Goal: Transaction & Acquisition: Subscribe to service/newsletter

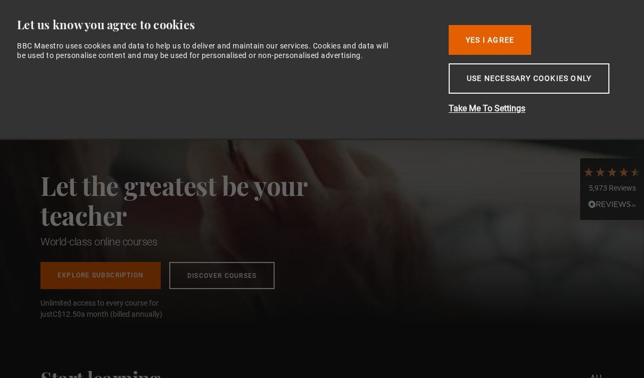
click at [504, 42] on button "Yes I Agree" at bounding box center [489, 40] width 82 height 30
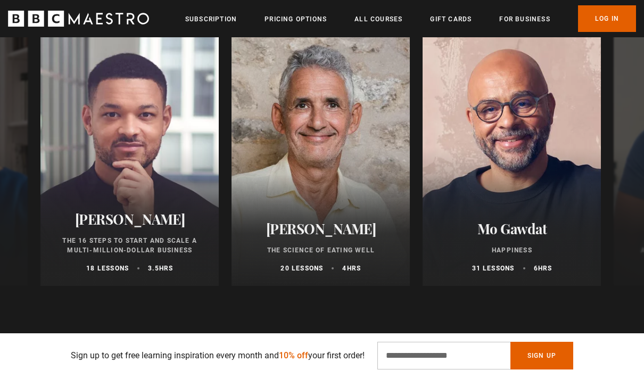
scroll to position [554, 0]
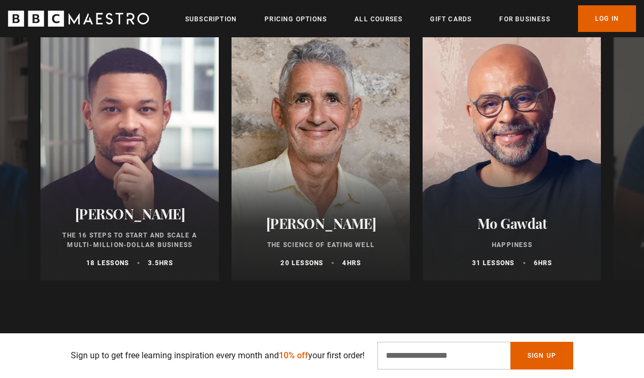
click at [530, 222] on h2 "Mo Gawdat" at bounding box center [511, 223] width 153 height 16
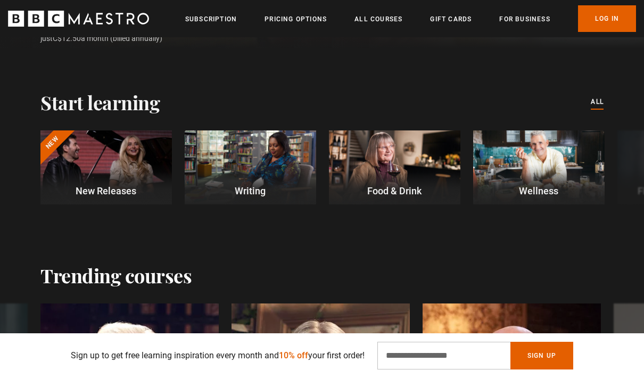
scroll to position [0, 753]
click at [370, 24] on link "All Courses" at bounding box center [378, 19] width 48 height 11
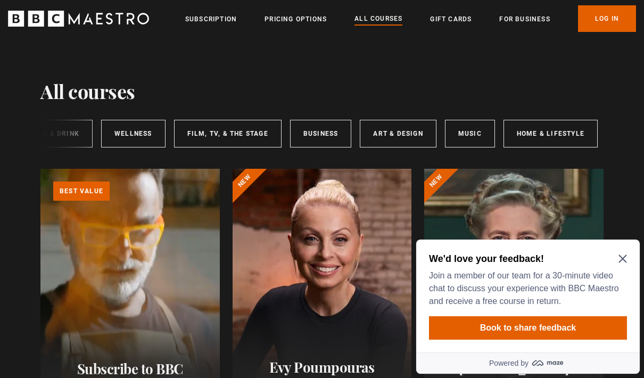
scroll to position [0, 200]
click at [309, 138] on link "Business" at bounding box center [322, 134] width 62 height 28
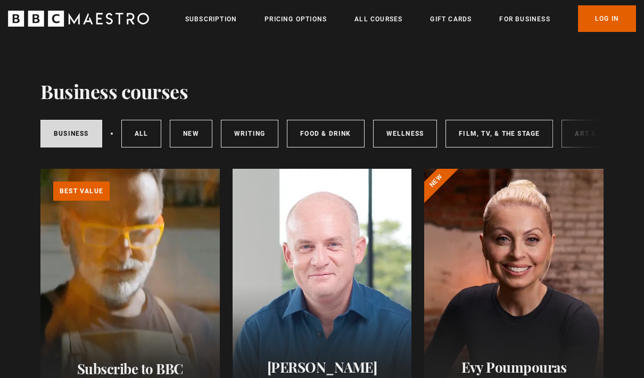
scroll to position [6, 0]
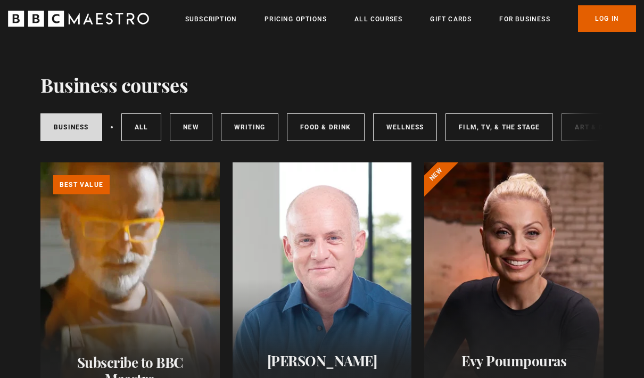
click at [40, 162] on link "Learn more about BBC Maestro" at bounding box center [40, 162] width 0 height 0
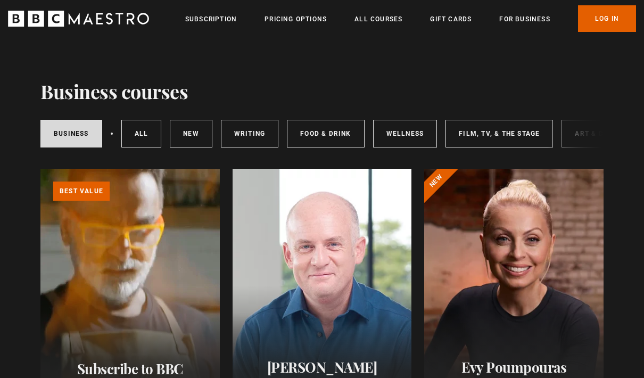
click at [373, 312] on div at bounding box center [321, 296] width 179 height 255
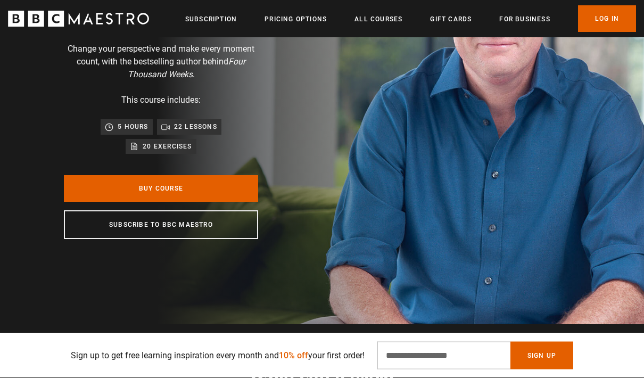
scroll to position [144, 0]
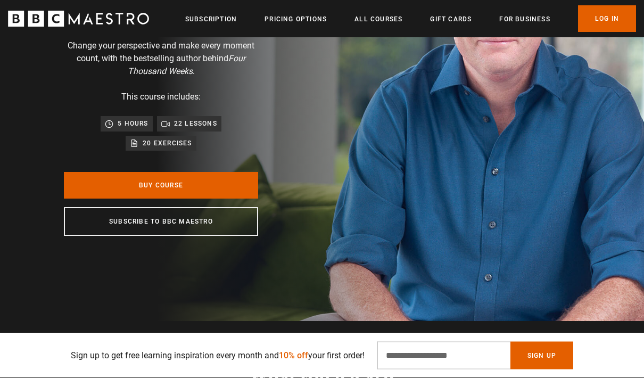
click at [213, 186] on link "Buy Course" at bounding box center [161, 185] width 194 height 27
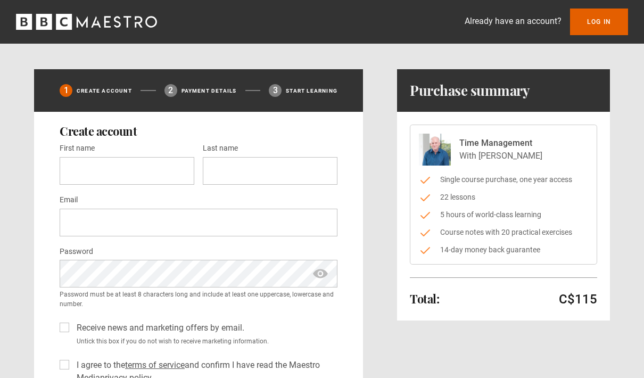
click at [59, 21] on icon "BBC Maestro" at bounding box center [64, 22] width 16 height 16
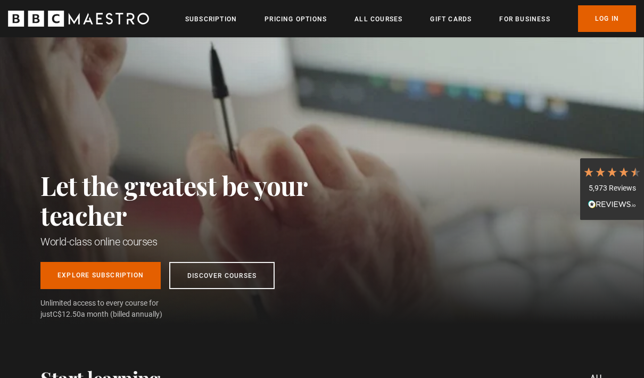
click at [315, 15] on link "Pricing Options" at bounding box center [295, 19] width 62 height 11
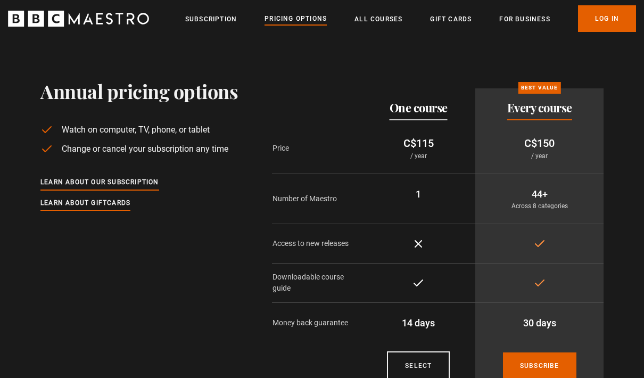
click at [528, 19] on link "For business" at bounding box center [524, 19] width 51 height 11
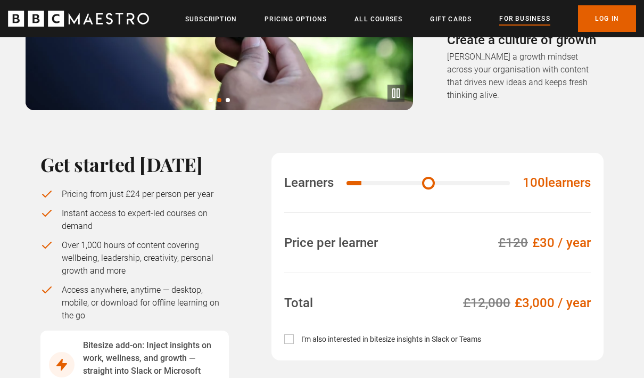
scroll to position [671, 0]
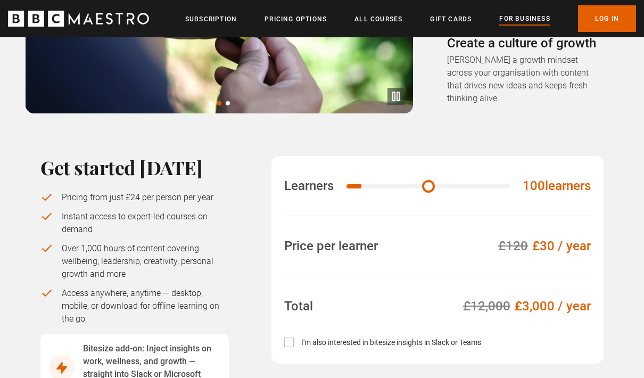
type input "**"
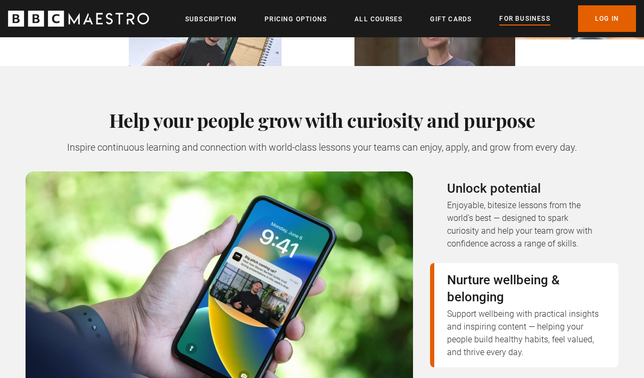
scroll to position [305, 0]
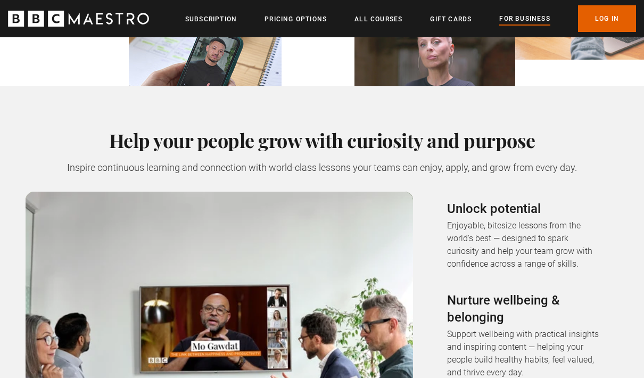
click at [373, 18] on link "All Courses" at bounding box center [378, 19] width 48 height 11
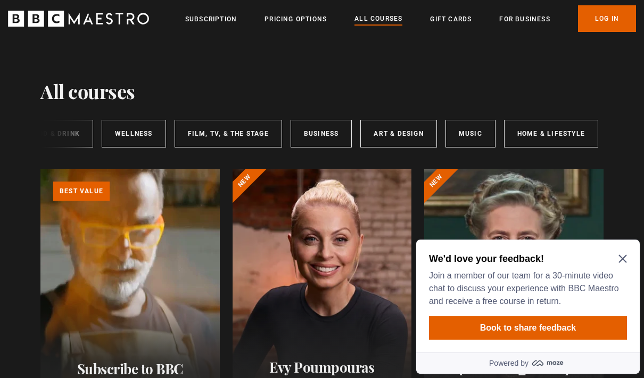
scroll to position [0, 200]
click at [619, 262] on icon "Close Maze Prompt" at bounding box center [622, 259] width 8 height 8
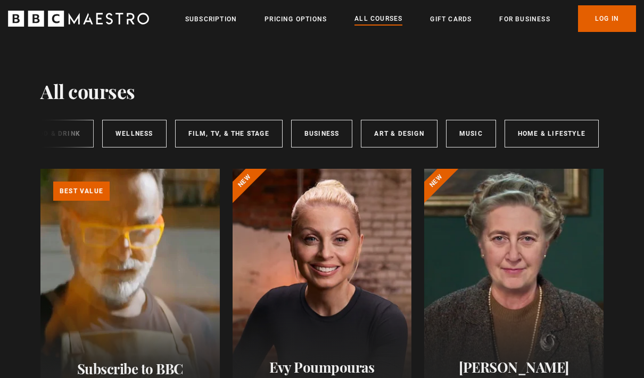
click at [228, 36] on header "Menu Close Subscription Pricing Options All Courses Gift Cards For business Alr…" at bounding box center [322, 18] width 644 height 37
click at [222, 14] on link "Subscription" at bounding box center [211, 19] width 52 height 11
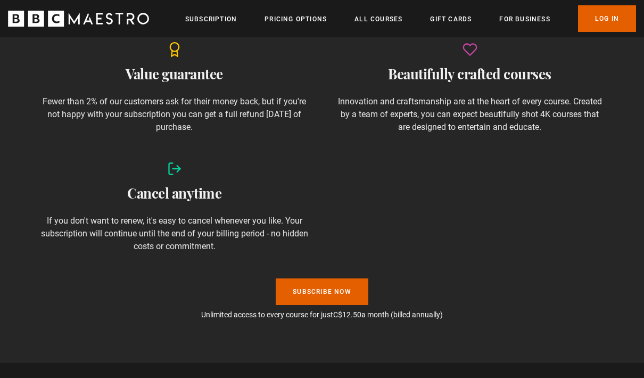
scroll to position [783, 0]
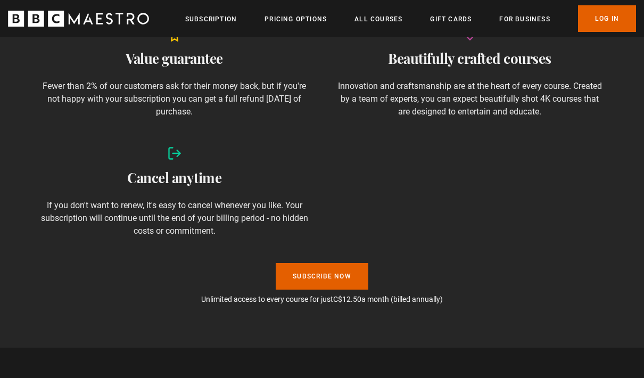
click at [350, 275] on link "Subscribe Now" at bounding box center [321, 276] width 93 height 27
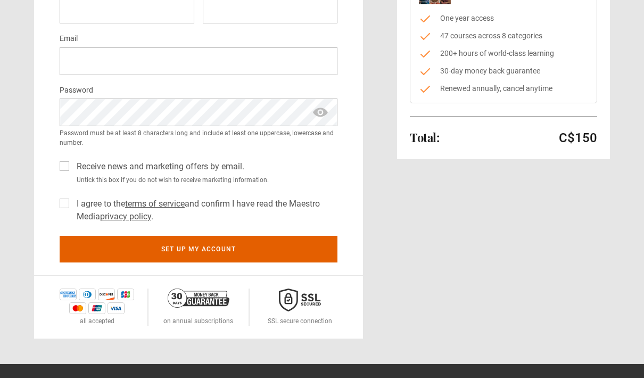
scroll to position [162, 0]
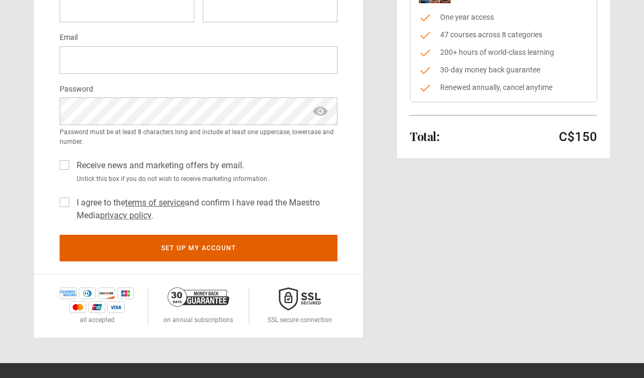
click at [168, 205] on link "terms of service" at bounding box center [155, 202] width 60 height 10
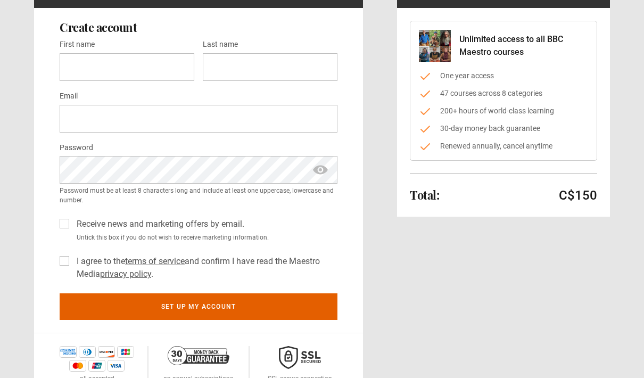
scroll to position [0, 0]
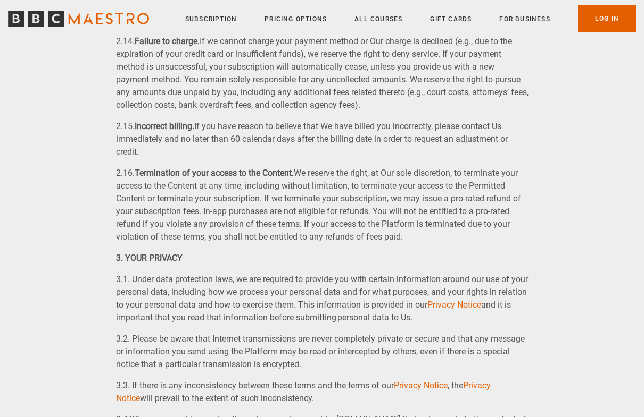
scroll to position [1672, 0]
